Goal: Task Accomplishment & Management: Manage account settings

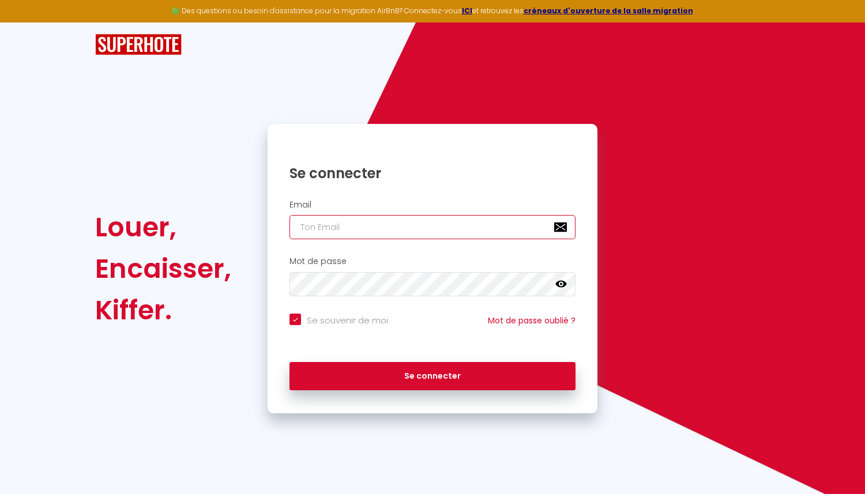
type input "[EMAIL_ADDRESS][DOMAIN_NAME]"
checkbox input "true"
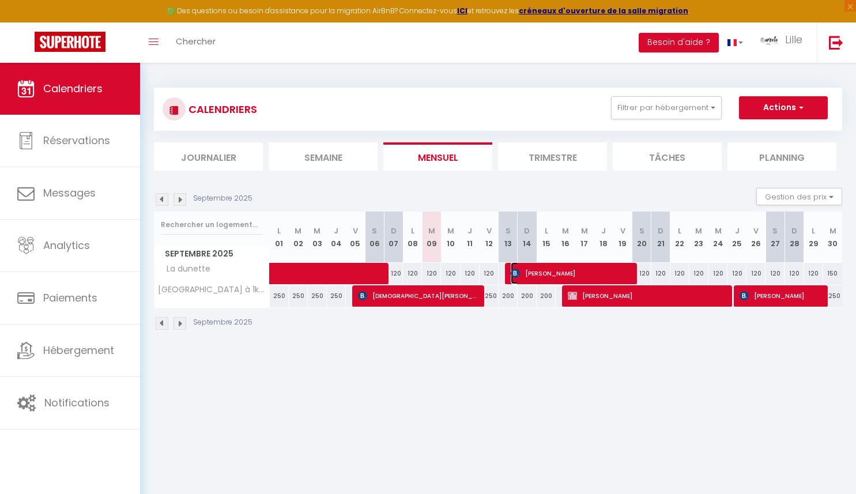
click at [533, 270] on span "[PERSON_NAME]" at bounding box center [571, 273] width 120 height 22
select select "OK"
select select "1"
select select "0"
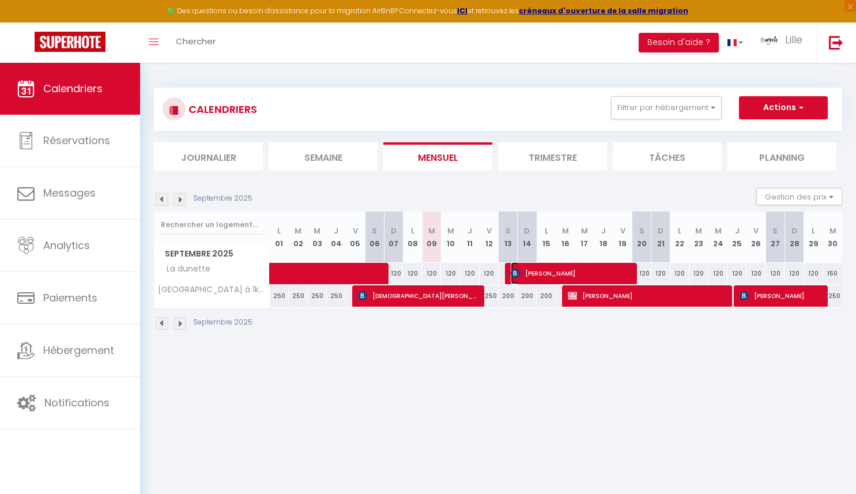
select select "1"
select select
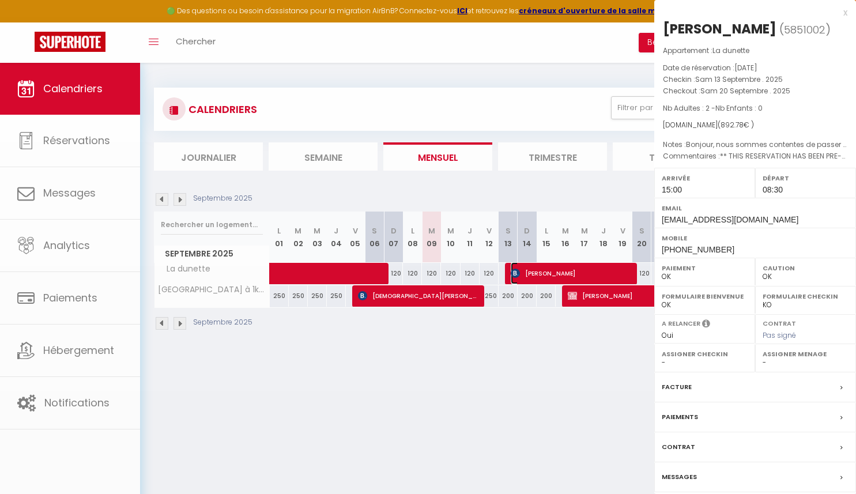
select select "23629"
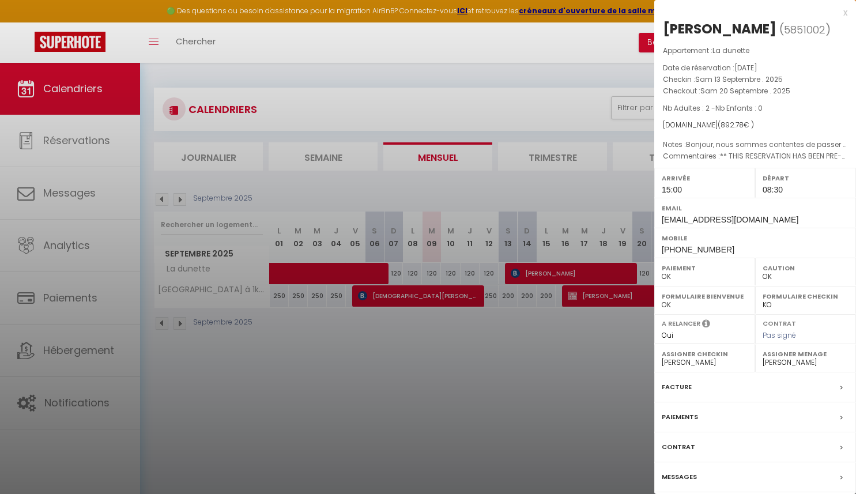
click at [534, 340] on div at bounding box center [428, 247] width 856 height 494
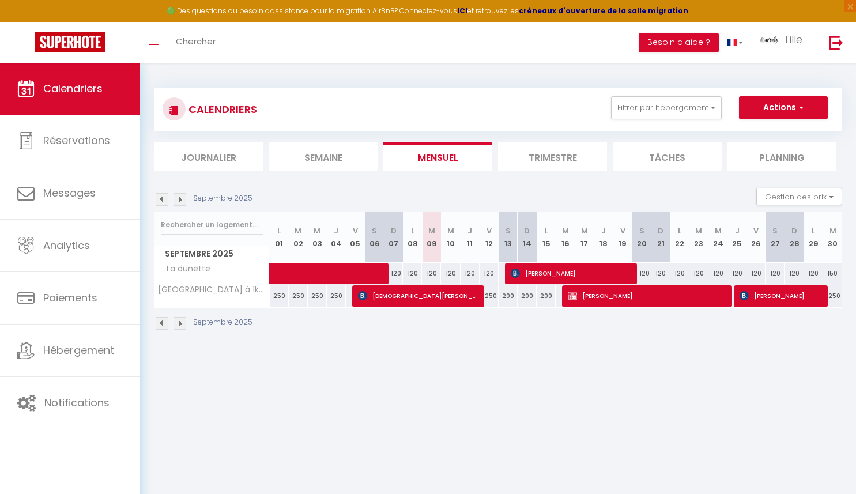
click at [181, 323] on img at bounding box center [180, 323] width 13 height 13
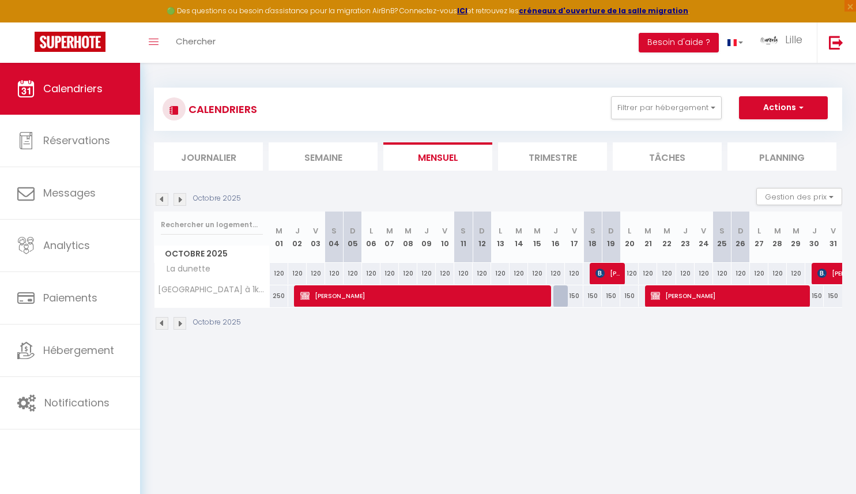
click at [163, 324] on img at bounding box center [162, 323] width 13 height 13
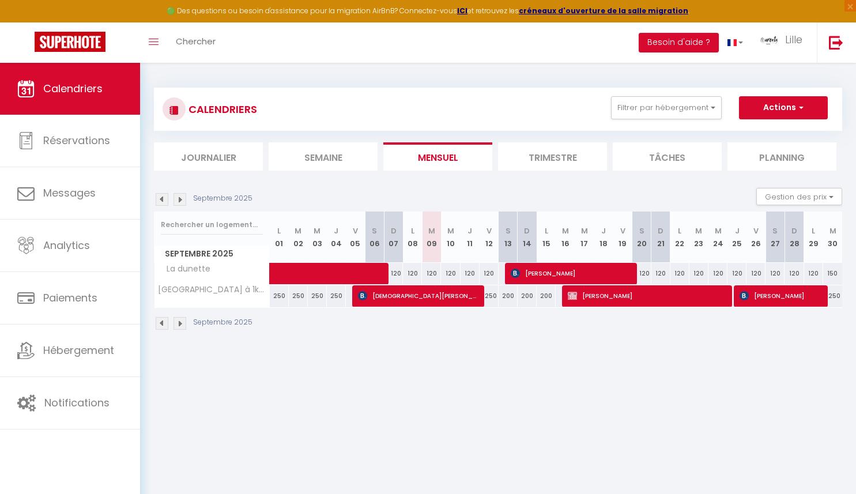
click at [541, 46] on div "Toggle menubar Chercher BUTTON Besoin d'aide ? Lille Paramètres Équipe" at bounding box center [466, 42] width 764 height 40
click at [563, 68] on div "CALENDRIERS Filtrer par hébergement Tous La dunette [GEOGRAPHIC_DATA] à 1km pla…" at bounding box center [498, 209] width 716 height 293
